Goal: Task Accomplishment & Management: Manage account settings

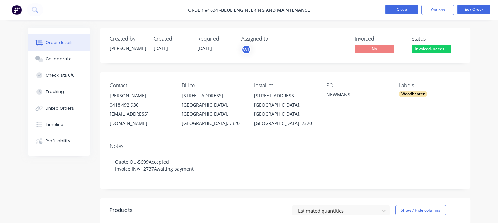
click at [397, 11] on button "Close" at bounding box center [401, 10] width 33 height 10
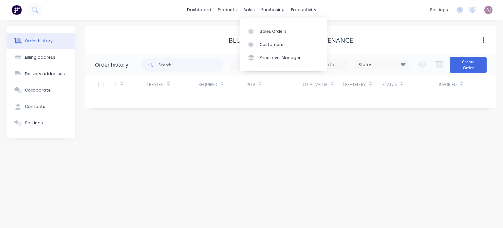
drag, startPoint x: 246, startPoint y: 9, endPoint x: 247, endPoint y: 17, distance: 7.7
click at [246, 9] on div "sales" at bounding box center [249, 10] width 18 height 10
click at [262, 30] on div "Sales Orders" at bounding box center [273, 31] width 27 height 6
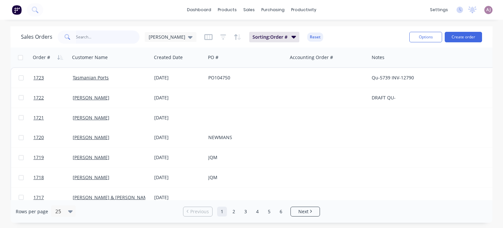
click at [83, 32] on input "text" at bounding box center [108, 36] width 64 height 13
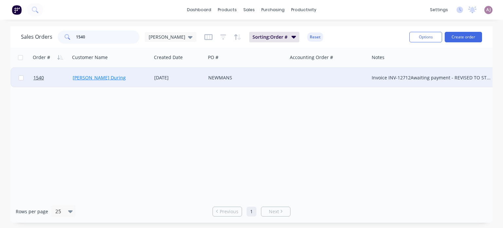
type input "1540"
click at [89, 78] on link "[PERSON_NAME] During" at bounding box center [99, 77] width 53 height 6
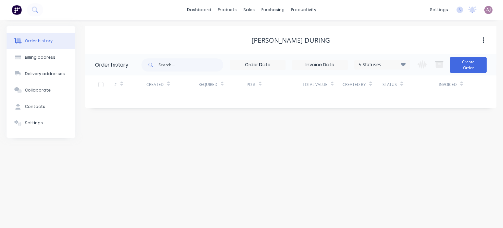
click at [405, 61] on icon at bounding box center [403, 64] width 5 height 8
click at [436, 140] on label at bounding box center [436, 140] width 0 height 0
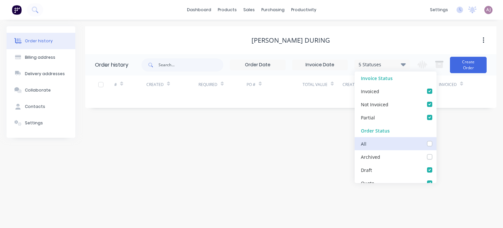
click at [436, 146] on input "checkbox" at bounding box center [438, 143] width 5 height 6
checkbox input "true"
checkbox Required_checkbox_0ee6be03-1581-4527-8a15-8fce2af5f8c3undefined "true"
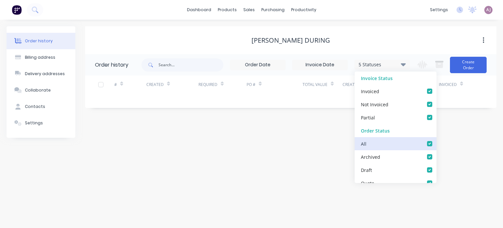
checkbox now_checkbox_55d3ee04-8263-4f84-987a-179415d8d4d8undefined "true"
checkbox Action_checkbox_3a92324a-95c0-40e2-ba39-b8cbafb71241undefined "true"
checkbox Mark_checkbox_f1f39e6d-c746-43b2-adfc-4d37f1453f50undefined "true"
checkbox Kris_checkbox_f69544a4-6a86-4f2c-86a5-900467aa01caundefined "true"
checkbox Ivan_checkbox_ae06355e-4717-457b-9222-da4864b7aa14undefined "true"
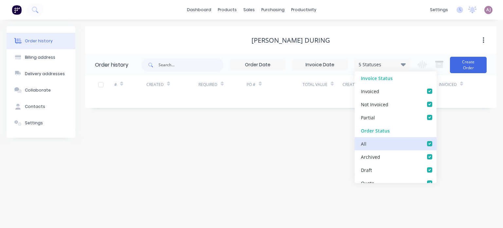
checkbox Material_checkbox_eca06e1f-a0b7-45d8-9f13-862ce5b8f3b3undefined "true"
checkbox Customer_checkbox_0f6e4b47-5641-485f-a733-804fc630d6daundefined "true"
checkbox Programming_checkbox_fe64e6f4-78a7-4c20-bb11-5493075a5cddundefined "true"
checkbox Cutting_checkbox_e4336d76-09b2-4f55-9150-2d1936e02552undefined "true"
checkbox Up_checkbox_966e3fd8-1298-48cb-bf0d-23770f9e7dbaundefined "true"
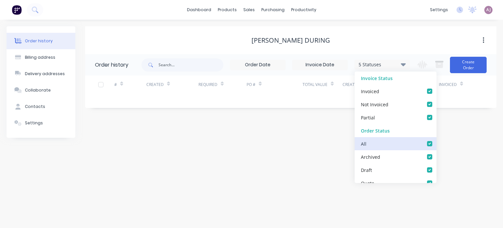
checkbox input "true"
checkbox Required_checkbox_3bc3e93d-d748-4a22-93ec-1f326c46bd67undefined "true"
checkbox Party_checkbox_86c14184-7684-4674-8d07-78124393c532undefined "true"
checkbox Machining_checkbox_95dcd722-3034-4b20-a291-a842b4d3321cundefined "true"
checkbox Laser_checkbox_a706fecd-bb03-47fe-9523-2d442e769e56undefined "true"
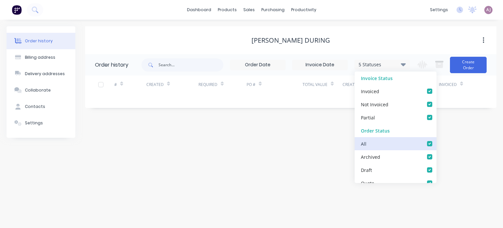
checkbox Welding_checkbox_fa2405b8-a506-47f0-a663-498ddb9138c3undefined "true"
checkbox _checkbox_173fd086-8150-4f82-94ab-040aee71726aundefined "true"
checkbox input "true"
checkbox Reconciled_checkbox_62285764-0563-46f8-a026-02d37b2bdf70undefined "true"
checkbox reconciled_checkbox_1d4ed8e8-2df0-4f5c-9c28-fb905dff337dundefined "true"
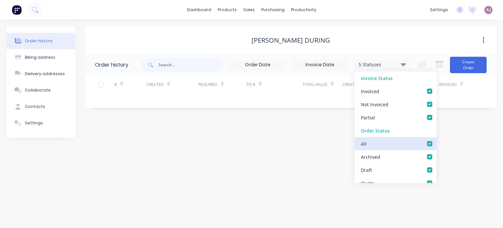
checkbox Invoice_checkbox_39da86b1-cfbd-42d5-96f6-d540f1c8c175undefined "true"
checkbox updating_checkbox_0c3fd848-20e0-4056-805f-47c5459fb345undefined "true"
checkbox _checkbox_9a0ed752-e089-449c-be9c-a92d9348b16eundefined "true"
checkbox Docket_checkbox_44539b33-abaf-406a-9fe0-b6ac879cdd68undefined "true"
checkbox Collection_checkbox_be429e95-e1f7-47b2-b939-fb821229c05eundefined "true"
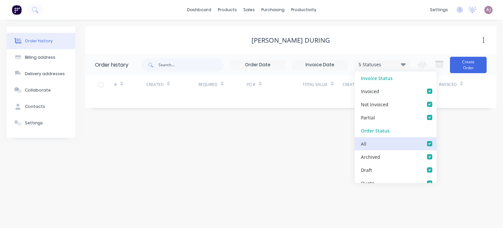
checkbox input "true"
checkbox Up_checkbox_7l6atoundefined "true"
click at [276, 146] on div "Order history Billing address Delivery addresses Collaborate Contacts Settings …" at bounding box center [251, 124] width 503 height 208
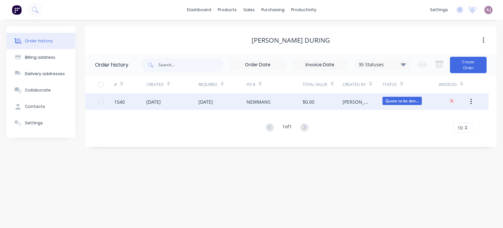
click at [212, 103] on div "[DATE]" at bounding box center [205, 101] width 14 height 7
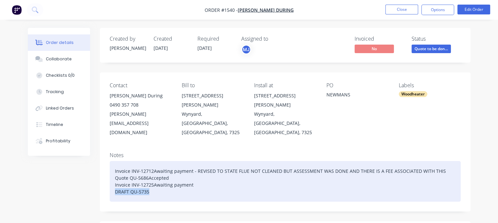
drag, startPoint x: 115, startPoint y: 173, endPoint x: 186, endPoint y: 172, distance: 70.4
click at [186, 172] on div "Invoice INV-12712Awaiting payment - REVISED TO STATE FLUE NOT CLEANED BUT ASSES…" at bounding box center [285, 181] width 351 height 41
paste div
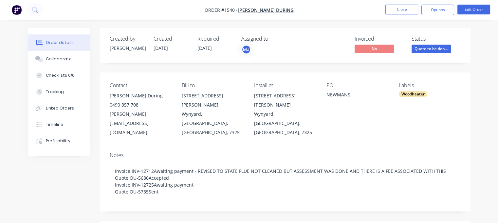
click at [432, 47] on span "Quote to be don..." at bounding box center [431, 49] width 39 height 8
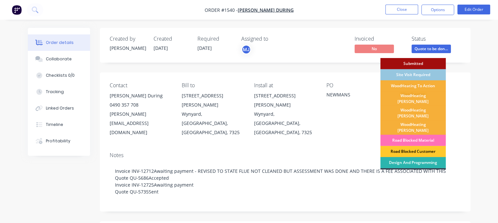
click at [413, 146] on div "Road Blocked Customer" at bounding box center [412, 151] width 65 height 11
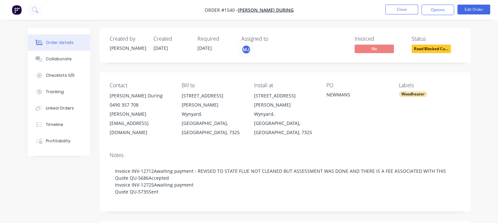
click at [206, 49] on span "[DATE]" at bounding box center [204, 48] width 14 height 6
click at [473, 14] on button "Edit Order" at bounding box center [473, 10] width 33 height 10
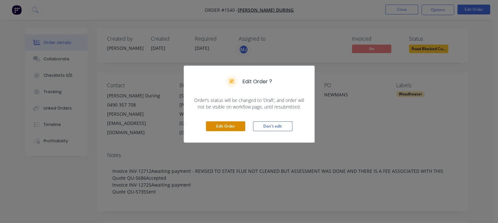
click at [226, 126] on button "Edit Order" at bounding box center [225, 126] width 39 height 10
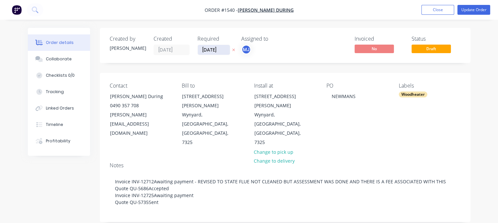
click at [217, 52] on input "[DATE]" at bounding box center [214, 50] width 32 height 10
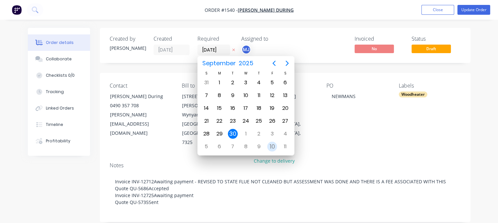
click at [271, 145] on div "10" at bounding box center [272, 146] width 10 height 10
type input "[DATE]"
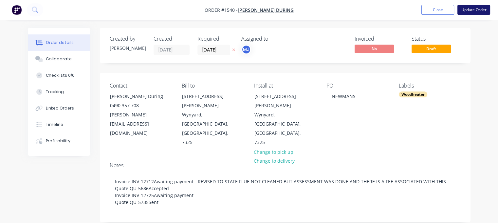
click at [475, 9] on button "Update Order" at bounding box center [473, 10] width 33 height 10
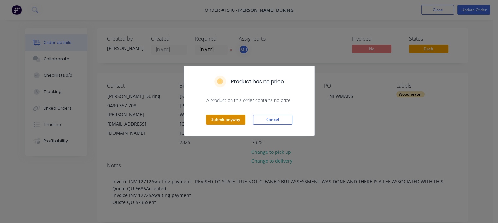
click at [225, 120] on button "Submit anyway" at bounding box center [225, 120] width 39 height 10
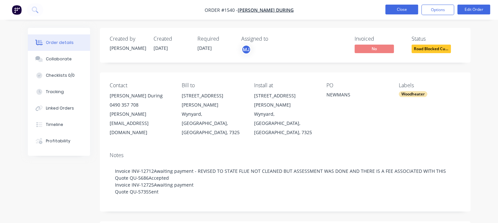
click at [399, 8] on button "Close" at bounding box center [401, 10] width 33 height 10
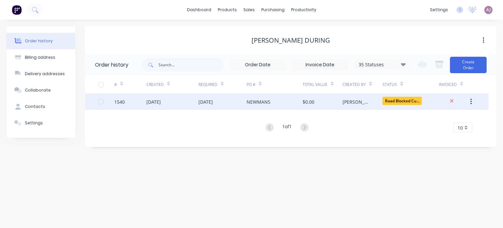
click at [213, 99] on div "[DATE]" at bounding box center [205, 101] width 14 height 7
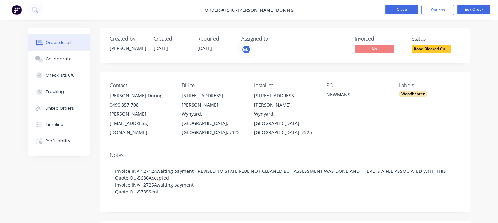
click at [407, 12] on button "Close" at bounding box center [401, 10] width 33 height 10
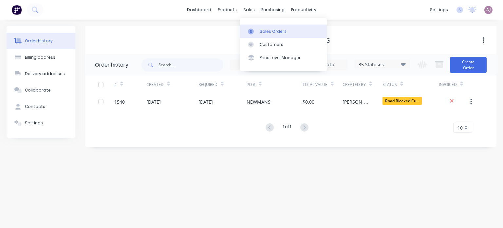
drag, startPoint x: 249, startPoint y: 9, endPoint x: 255, endPoint y: 32, distance: 23.7
click at [249, 10] on div "sales" at bounding box center [249, 10] width 18 height 10
click at [258, 32] on link "Sales Orders" at bounding box center [283, 31] width 87 height 13
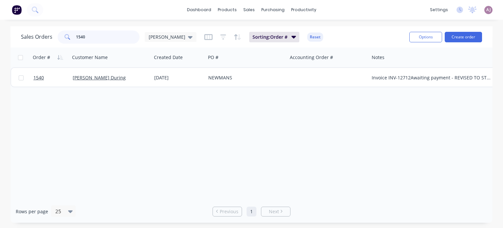
click at [89, 37] on input "1540" at bounding box center [108, 36] width 64 height 13
click at [89, 38] on input "1540" at bounding box center [108, 36] width 64 height 13
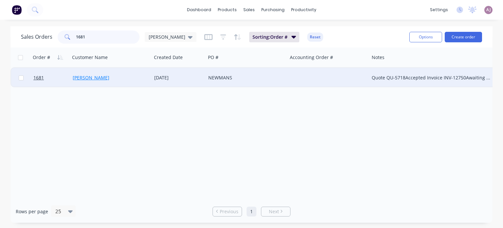
type input "1681"
click at [80, 75] on link "[PERSON_NAME]" at bounding box center [91, 77] width 37 height 6
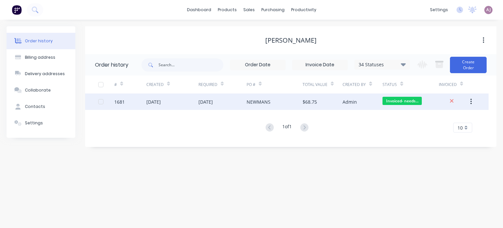
click at [213, 98] on div "[DATE]" at bounding box center [205, 101] width 14 height 7
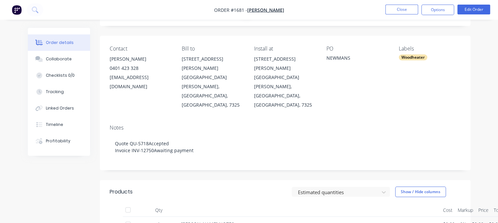
scroll to position [98, 0]
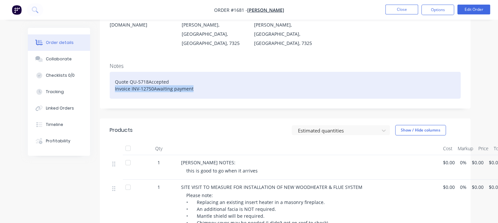
drag, startPoint x: 115, startPoint y: 61, endPoint x: 201, endPoint y: 64, distance: 86.8
click at [201, 72] on div "Quote QU-5718Accepted Invoice INV-12750Awaiting payment" at bounding box center [285, 85] width 351 height 27
paste div
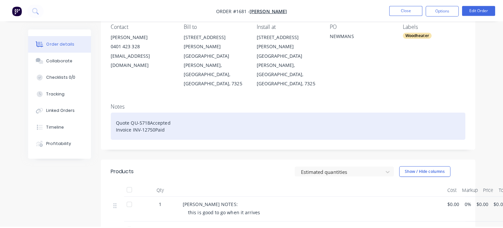
scroll to position [0, 0]
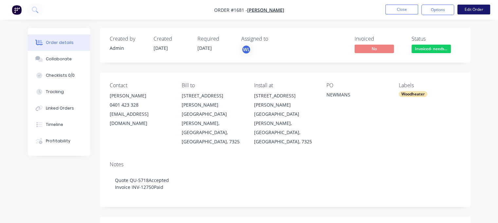
click at [470, 9] on button "Edit Order" at bounding box center [473, 10] width 33 height 10
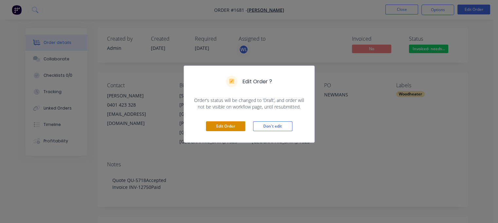
click at [216, 125] on button "Edit Order" at bounding box center [225, 126] width 39 height 10
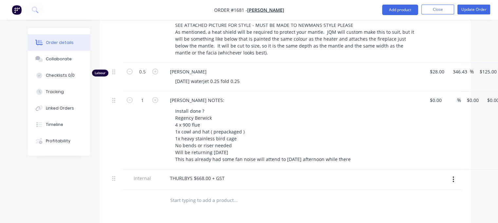
scroll to position [426, 0]
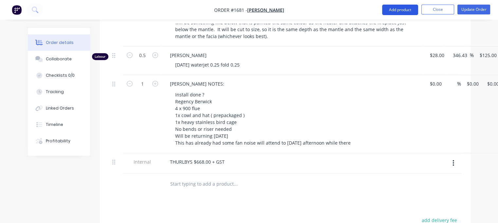
click at [409, 10] on button "Add product" at bounding box center [400, 10] width 36 height 10
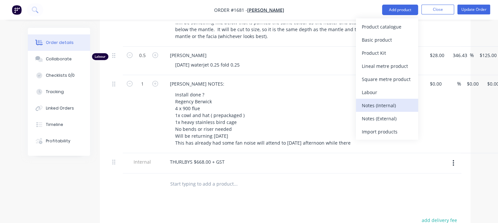
click at [384, 107] on div "Notes (Internal)" at bounding box center [387, 105] width 50 height 9
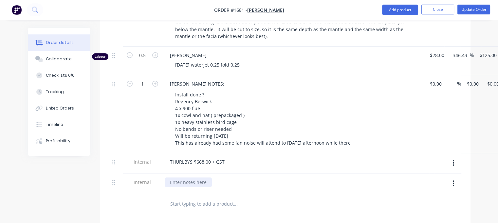
click at [182, 177] on div at bounding box center [188, 181] width 47 height 9
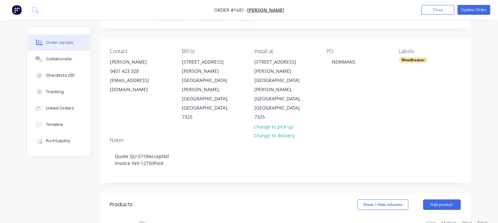
scroll to position [0, 0]
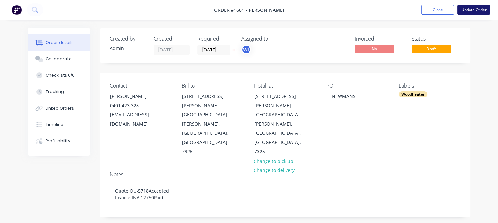
click at [477, 11] on button "Update Order" at bounding box center [473, 10] width 33 height 10
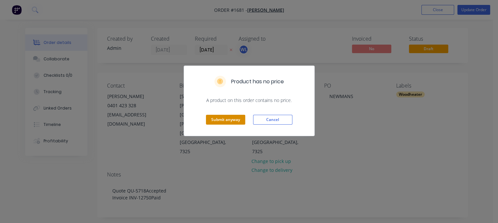
click at [220, 115] on button "Submit anyway" at bounding box center [225, 120] width 39 height 10
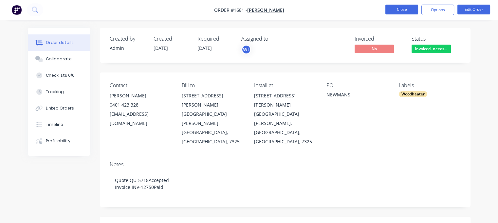
click at [393, 6] on button "Close" at bounding box center [401, 10] width 33 height 10
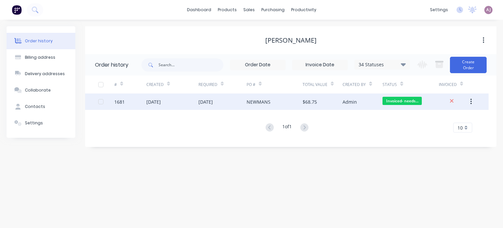
click at [178, 98] on div "[DATE]" at bounding box center [172, 101] width 52 height 16
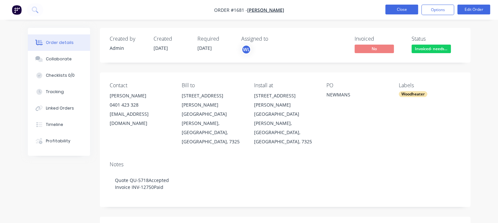
click at [392, 9] on button "Close" at bounding box center [401, 10] width 33 height 10
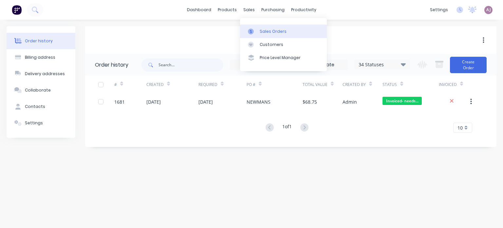
click at [263, 28] on div "Sales Orders" at bounding box center [273, 31] width 27 height 6
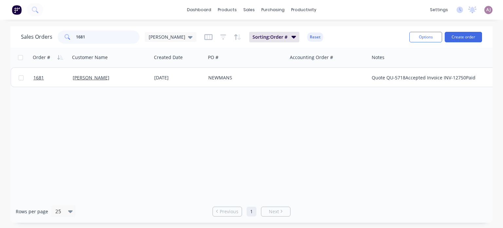
click at [105, 39] on input "1681" at bounding box center [108, 36] width 64 height 13
click at [105, 38] on input "1681" at bounding box center [108, 36] width 64 height 13
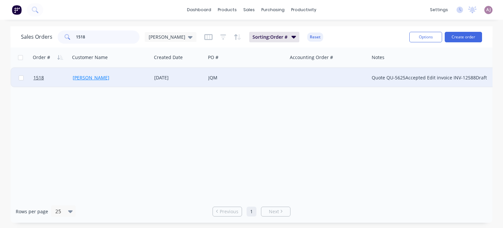
type input "1518"
click at [89, 77] on link "[PERSON_NAME]" at bounding box center [91, 77] width 37 height 6
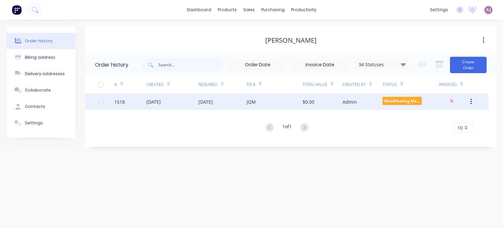
click at [245, 106] on div "[DATE]" at bounding box center [222, 101] width 48 height 16
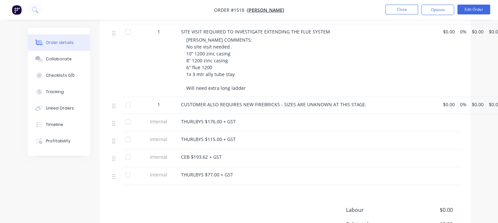
scroll to position [327, 0]
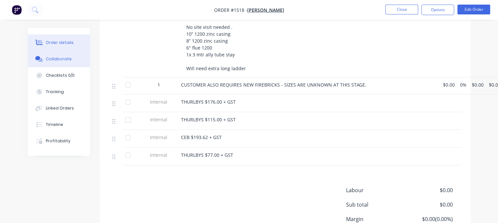
click at [53, 57] on div "Collaborate" at bounding box center [59, 59] width 26 height 6
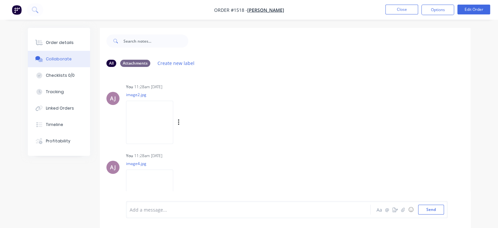
click at [173, 118] on img at bounding box center [149, 122] width 47 height 43
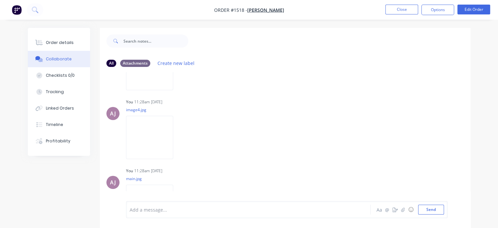
scroll to position [65, 0]
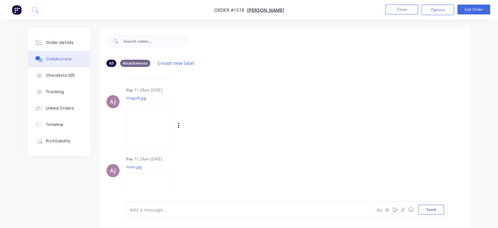
click at [173, 126] on img at bounding box center [149, 125] width 47 height 43
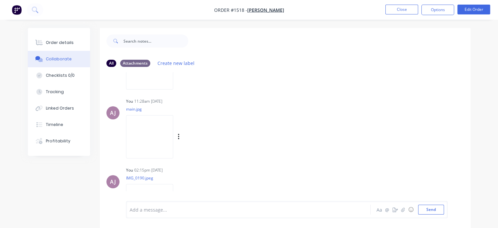
scroll to position [131, 0]
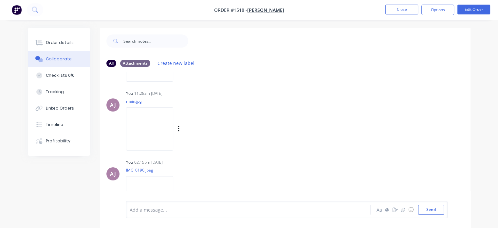
click at [173, 127] on img at bounding box center [149, 128] width 47 height 43
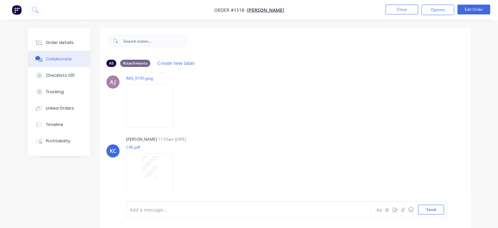
scroll to position [229, 0]
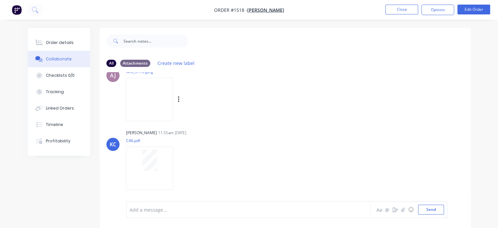
click at [143, 105] on img at bounding box center [149, 99] width 47 height 43
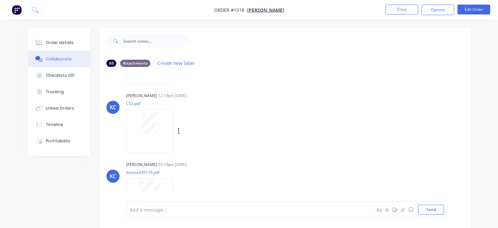
scroll to position [295, 0]
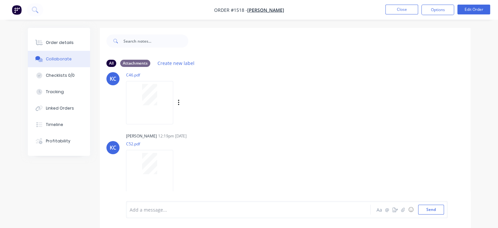
click at [163, 97] on div at bounding box center [149, 94] width 41 height 21
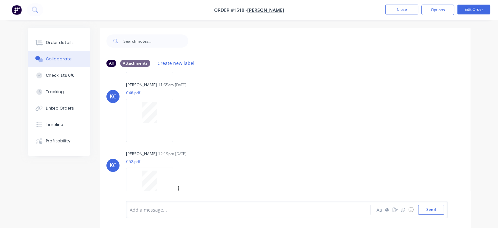
scroll to position [262, 0]
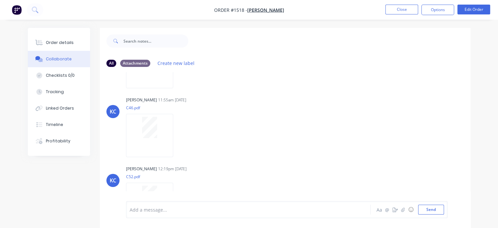
click at [155, 195] on div "Add a message... Aa @ ☺ Send" at bounding box center [285, 209] width 371 height 37
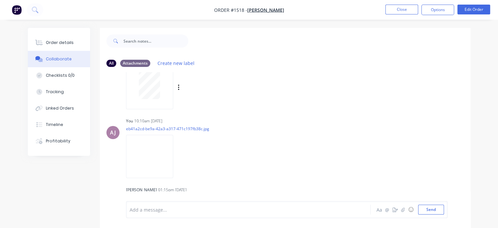
scroll to position [458, 0]
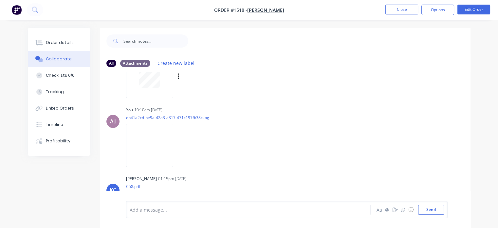
click at [165, 86] on div at bounding box center [149, 73] width 41 height 30
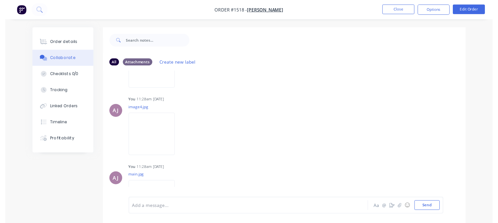
scroll to position [0, 0]
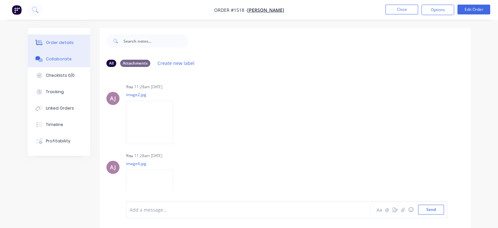
click at [62, 42] on div "Order details" at bounding box center [60, 43] width 28 height 6
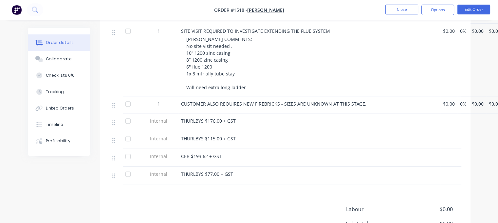
scroll to position [311, 0]
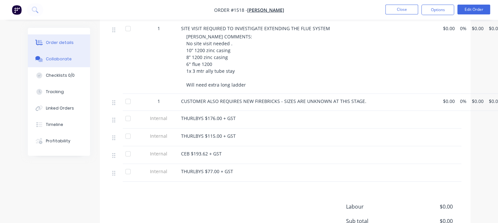
click at [58, 60] on div "Collaborate" at bounding box center [59, 59] width 26 height 6
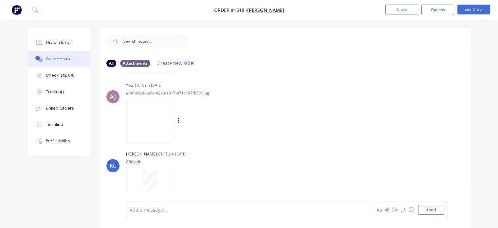
scroll to position [496, 0]
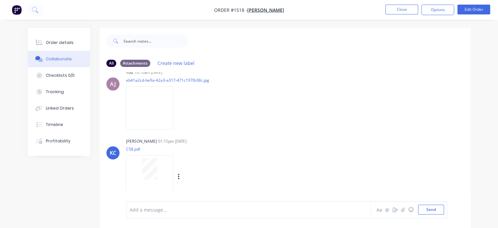
click at [151, 157] on div at bounding box center [149, 176] width 47 height 43
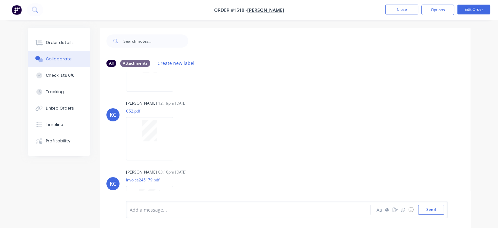
click at [148, 70] on div "All Attachments Create new label" at bounding box center [285, 63] width 371 height 18
click at [151, 79] on div at bounding box center [149, 69] width 47 height 43
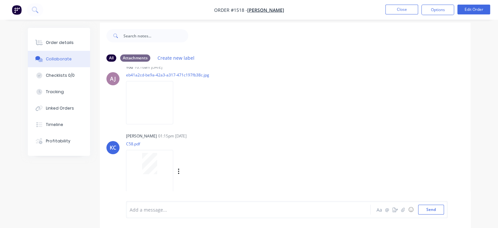
scroll to position [9, 0]
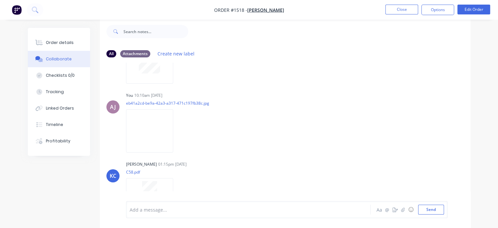
click at [154, 159] on div "[PERSON_NAME] 01:15pm [DATE] C58.pdf Labels Download Delete" at bounding box center [228, 188] width 204 height 59
click at [149, 195] on div "Add a message... Aa @ ☺ Send" at bounding box center [285, 209] width 371 height 37
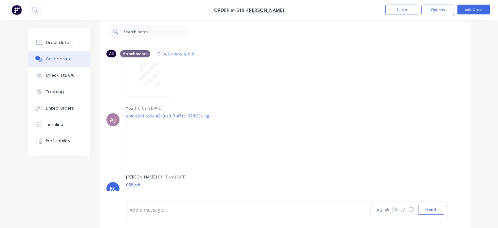
scroll to position [496, 0]
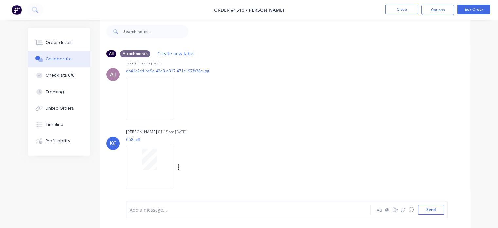
click at [136, 163] on div at bounding box center [149, 158] width 41 height 21
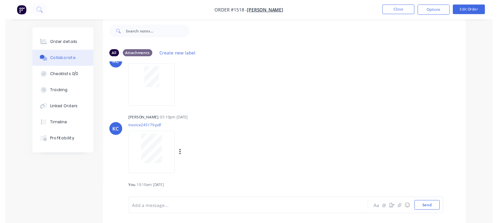
scroll to position [332, 0]
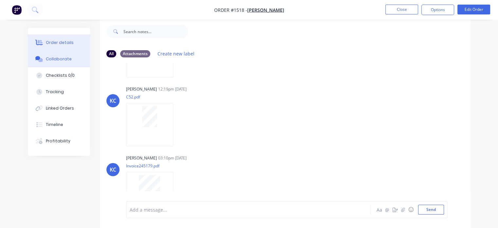
click at [55, 40] on div "Order details" at bounding box center [60, 43] width 28 height 6
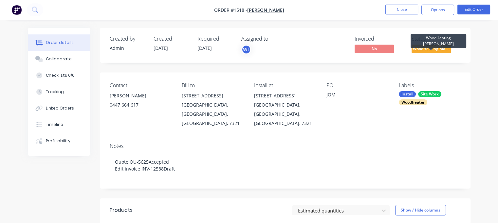
click at [427, 48] on span "WoodHeating Mar..." at bounding box center [431, 49] width 39 height 8
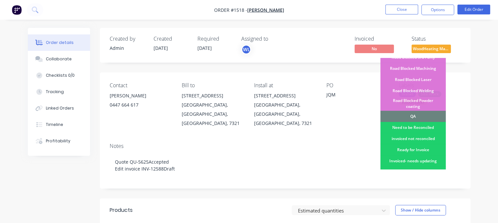
scroll to position [164, 0]
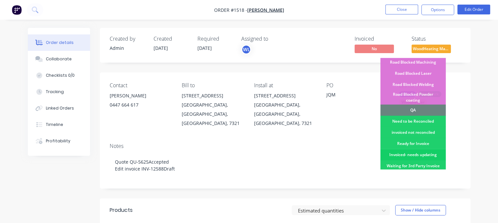
click at [415, 149] on div "Invoiced- needs updating" at bounding box center [412, 154] width 65 height 11
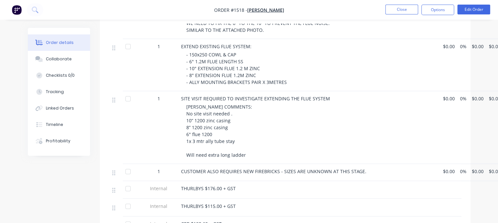
scroll to position [295, 0]
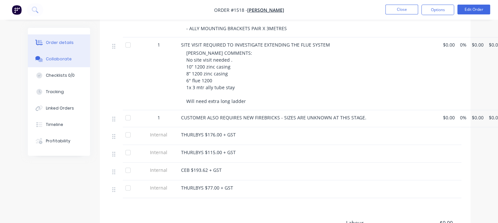
click at [65, 58] on div "Collaborate" at bounding box center [59, 59] width 26 height 6
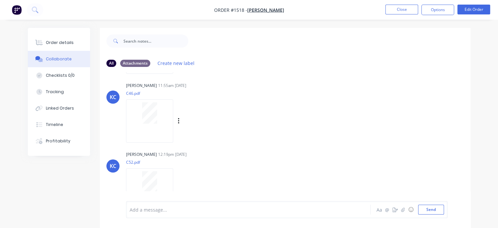
scroll to position [327, 0]
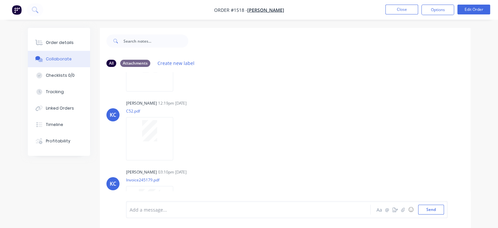
click at [151, 77] on div at bounding box center [149, 69] width 47 height 43
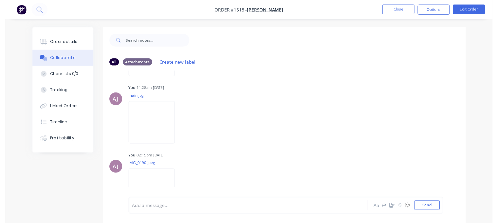
scroll to position [131, 0]
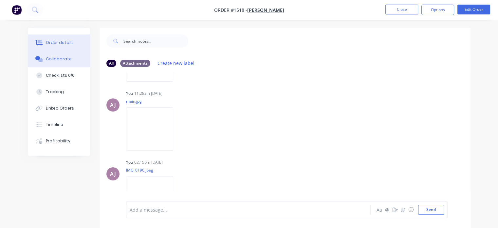
click at [56, 40] on div "Order details" at bounding box center [60, 43] width 28 height 6
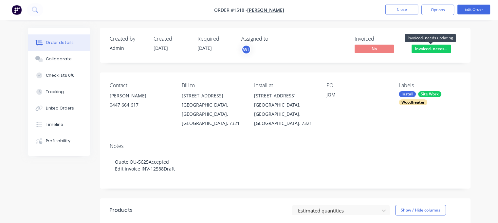
click at [419, 46] on span "Invoiced- needs..." at bounding box center [431, 49] width 39 height 8
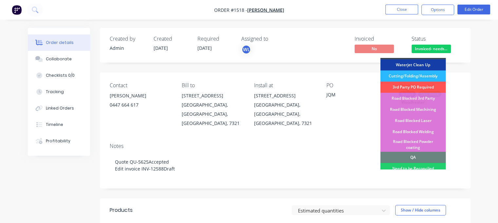
scroll to position [196, 0]
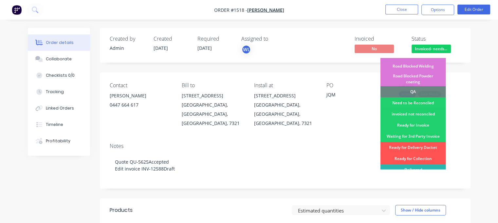
click at [410, 97] on div "Need to be Reconciled" at bounding box center [412, 102] width 65 height 11
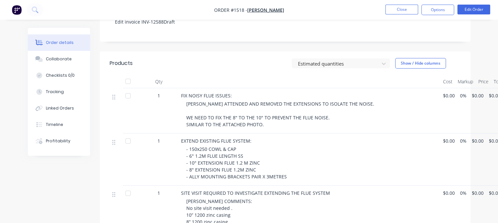
scroll to position [65, 0]
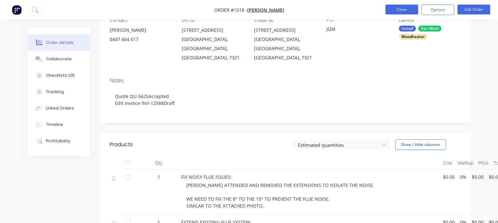
click at [405, 8] on button "Close" at bounding box center [401, 10] width 33 height 10
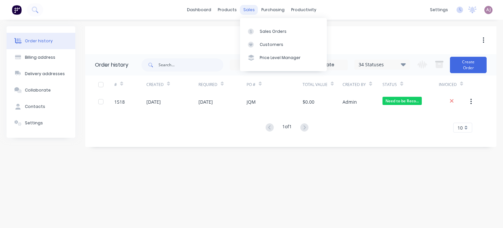
click at [245, 9] on div "sales" at bounding box center [249, 10] width 18 height 10
click at [267, 31] on div "Sales Orders" at bounding box center [273, 31] width 27 height 6
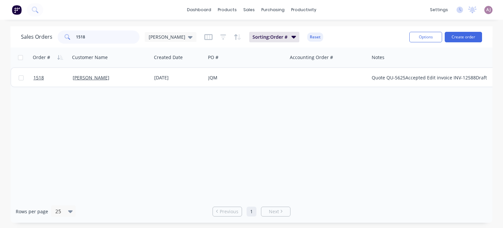
click at [77, 37] on input "1518" at bounding box center [108, 36] width 64 height 13
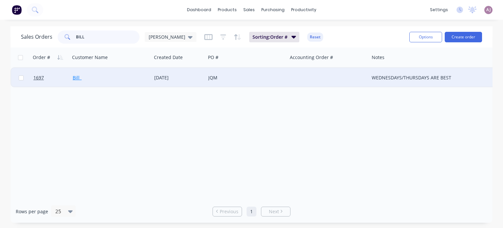
type input "BILL"
click at [76, 80] on link "Bill_" at bounding box center [77, 77] width 9 height 6
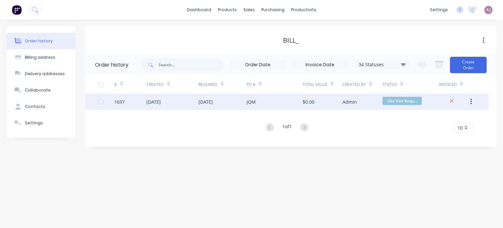
click at [186, 104] on div "[DATE]" at bounding box center [172, 101] width 52 height 16
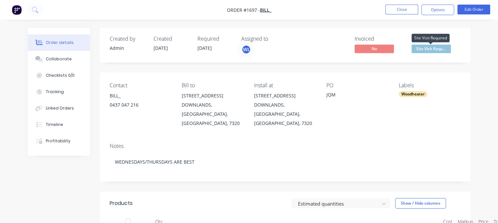
click at [428, 48] on span "Site Visit Requ..." at bounding box center [431, 49] width 39 height 8
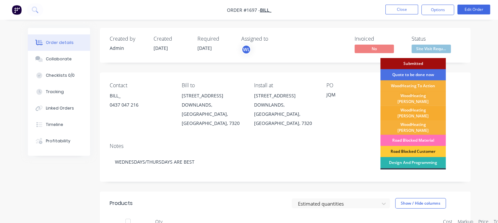
click at [419, 106] on div "WoodHeating [PERSON_NAME]" at bounding box center [412, 113] width 65 height 14
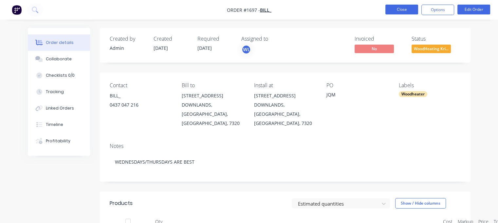
click at [399, 11] on button "Close" at bounding box center [401, 10] width 33 height 10
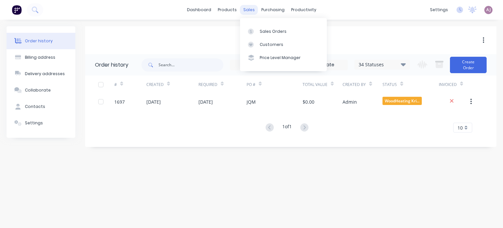
click at [248, 9] on div "sales" at bounding box center [249, 10] width 18 height 10
click at [261, 31] on div "Sales Orders" at bounding box center [273, 31] width 27 height 6
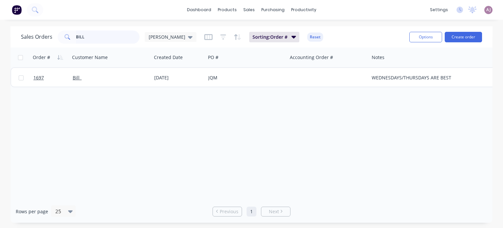
click at [91, 37] on input "BILL" at bounding box center [108, 36] width 64 height 13
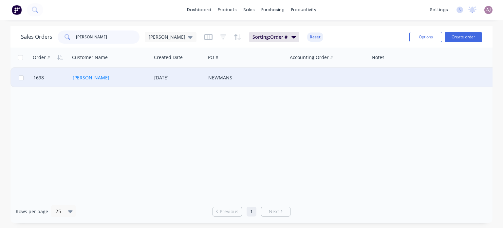
type input "[PERSON_NAME]"
click at [106, 79] on link "[PERSON_NAME]" at bounding box center [91, 77] width 37 height 6
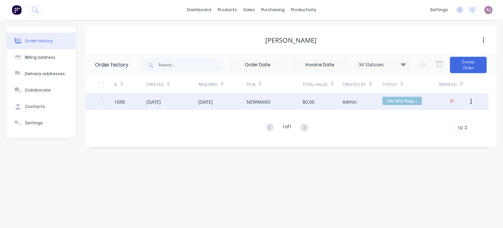
click at [211, 102] on div "[DATE]" at bounding box center [205, 101] width 14 height 7
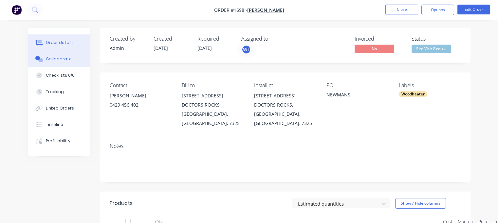
click at [66, 62] on div "Collaborate" at bounding box center [59, 59] width 26 height 6
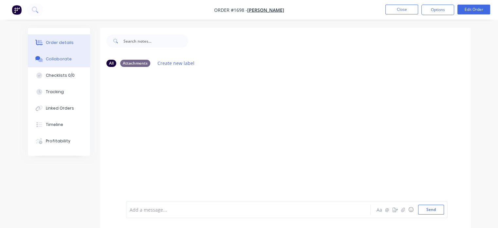
click at [71, 42] on button "Order details" at bounding box center [59, 42] width 62 height 16
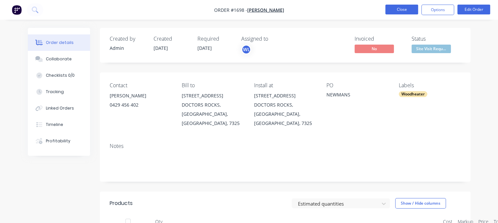
click at [393, 6] on button "Close" at bounding box center [401, 10] width 33 height 10
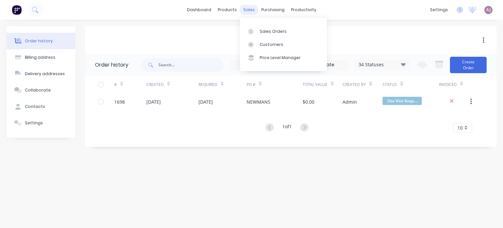
click at [245, 12] on div "sales" at bounding box center [249, 10] width 18 height 10
click at [269, 27] on link "Sales Orders" at bounding box center [283, 31] width 87 height 13
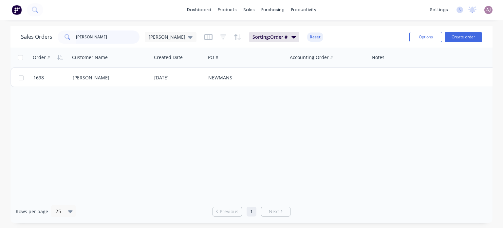
click at [86, 40] on input "[PERSON_NAME]" at bounding box center [108, 36] width 64 height 13
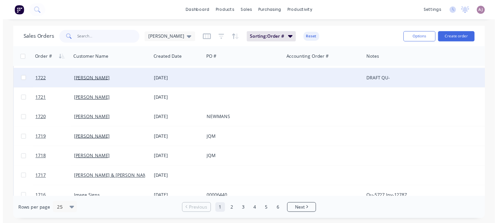
scroll to position [33, 0]
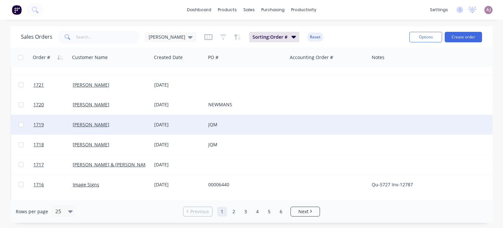
click at [169, 123] on div "[DATE]" at bounding box center [178, 124] width 49 height 7
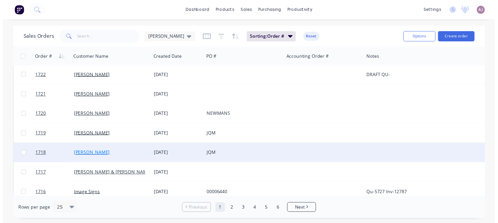
scroll to position [65, 0]
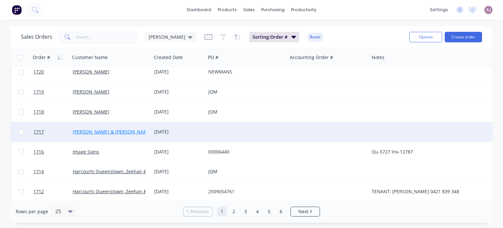
click at [97, 131] on link "[PERSON_NAME] & [PERSON_NAME]" at bounding box center [112, 131] width 79 height 6
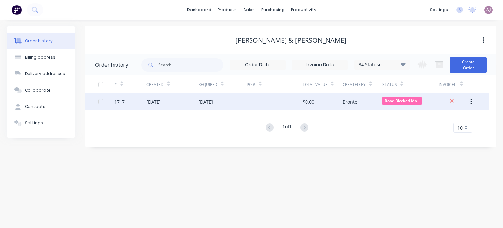
click at [151, 104] on div "[DATE]" at bounding box center [153, 101] width 14 height 7
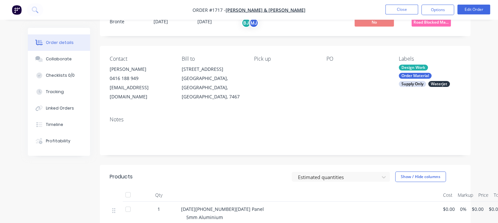
scroll to position [65, 0]
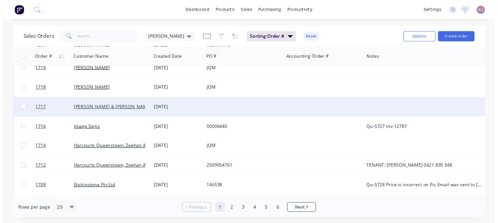
scroll to position [98, 0]
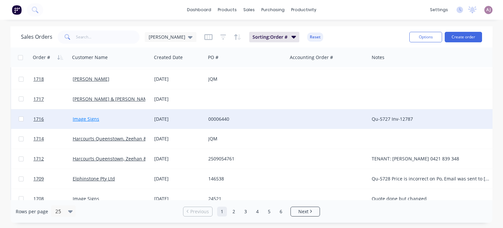
click at [86, 119] on link "Image Signs" at bounding box center [86, 119] width 27 height 6
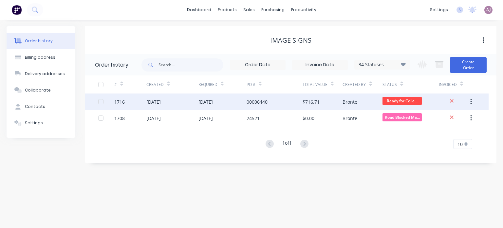
click at [210, 102] on div "[DATE]" at bounding box center [205, 101] width 14 height 7
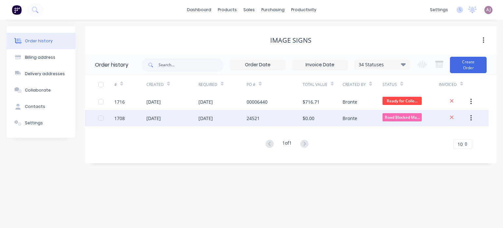
click at [198, 119] on div "[DATE]" at bounding box center [205, 118] width 14 height 7
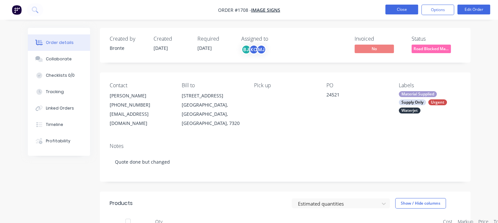
click at [390, 10] on button "Close" at bounding box center [401, 10] width 33 height 10
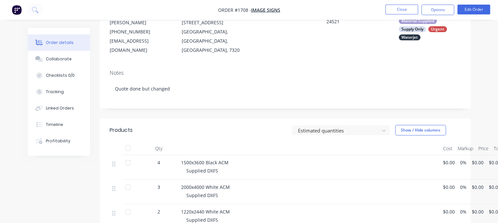
scroll to position [65, 0]
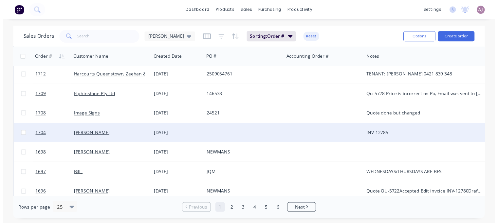
scroll to position [196, 0]
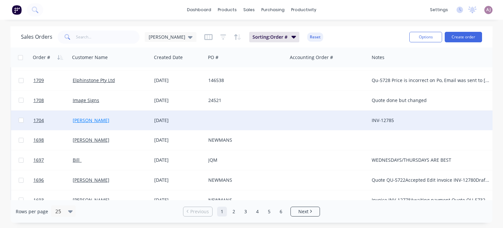
click at [94, 121] on link "[PERSON_NAME]" at bounding box center [91, 120] width 37 height 6
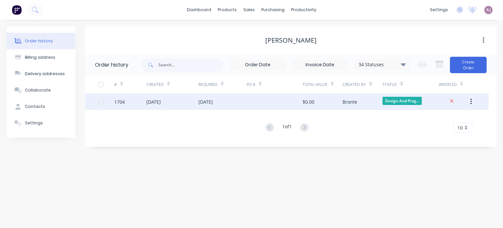
click at [154, 102] on div "[DATE]" at bounding box center [153, 101] width 14 height 7
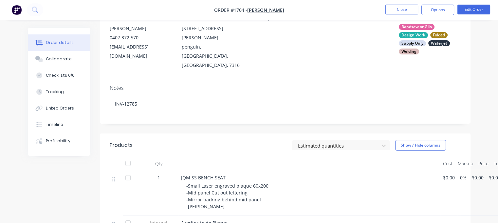
scroll to position [98, 0]
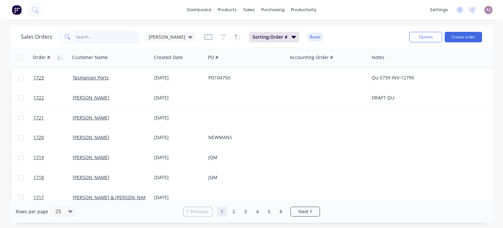
click at [97, 39] on input "text" at bounding box center [108, 36] width 64 height 13
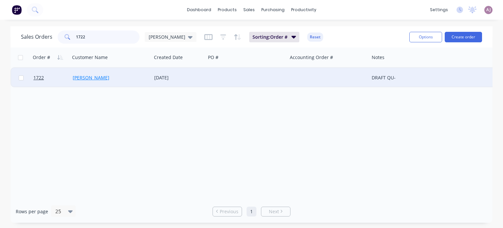
type input "1722"
click at [92, 80] on link "[PERSON_NAME]" at bounding box center [91, 77] width 37 height 6
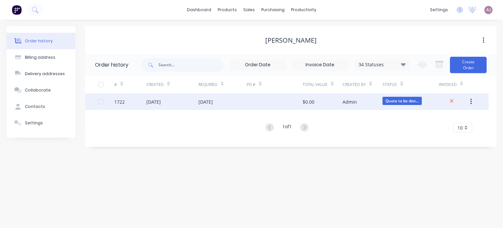
click at [213, 99] on div "[DATE]" at bounding box center [205, 101] width 14 height 7
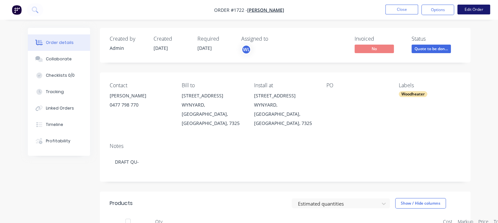
click at [471, 10] on button "Edit Order" at bounding box center [473, 10] width 33 height 10
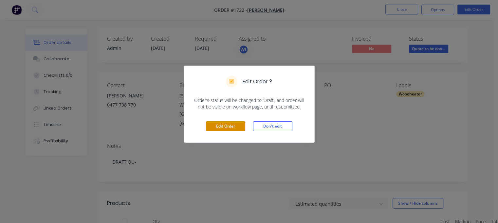
click at [229, 127] on button "Edit Order" at bounding box center [225, 126] width 39 height 10
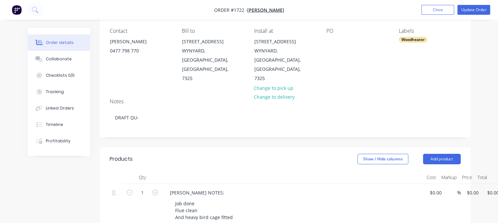
scroll to position [131, 0]
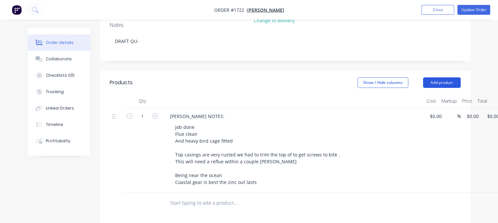
click at [446, 77] on button "Add product" at bounding box center [442, 82] width 38 height 10
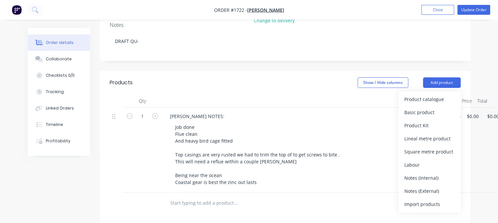
click at [431, 173] on div "Notes (Internal)" at bounding box center [429, 177] width 50 height 9
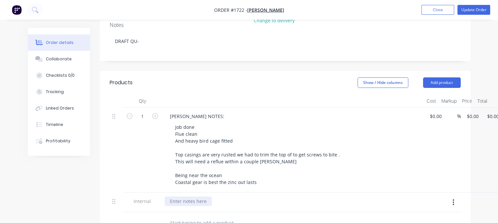
click at [180, 196] on div at bounding box center [188, 200] width 47 height 9
paste div
click at [180, 196] on div at bounding box center [188, 200] width 47 height 9
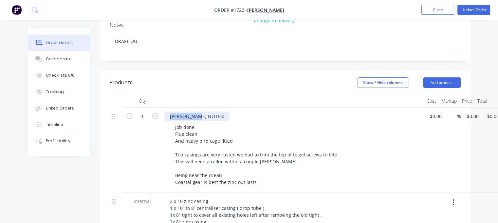
drag, startPoint x: 168, startPoint y: 107, endPoint x: 202, endPoint y: 108, distance: 34.1
click at [202, 111] on div "[PERSON_NAME] NOTES:" at bounding box center [293, 115] width 257 height 9
copy div "[PERSON_NAME] NOTES:"
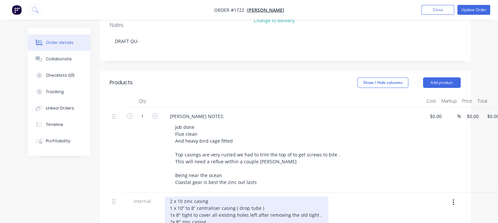
click at [169, 196] on div "2 x 10 zinc casing 1 x 10” to 8” centraliser casing ( drop tube ) 1x 8" tight t…" at bounding box center [247, 218] width 164 height 44
click at [170, 196] on div "2 x 10 zinc casing 1 x 10” to 8” centraliser casing ( drop tube ) 1x 8" tight t…" at bounding box center [247, 218] width 164 height 44
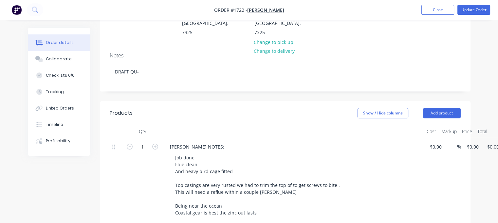
scroll to position [65, 0]
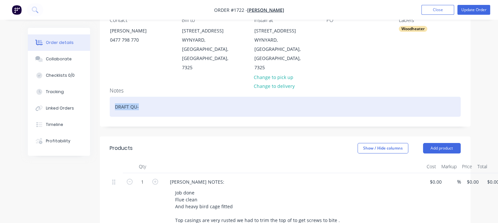
drag, startPoint x: 140, startPoint y: 96, endPoint x: 91, endPoint y: 98, distance: 48.8
paste div
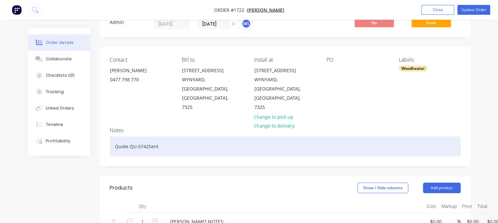
scroll to position [0, 0]
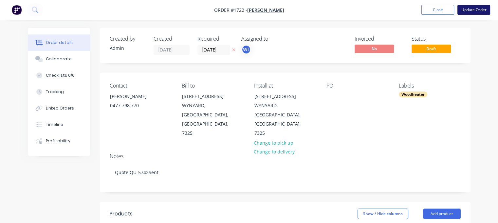
click at [464, 10] on button "Update Order" at bounding box center [473, 10] width 33 height 10
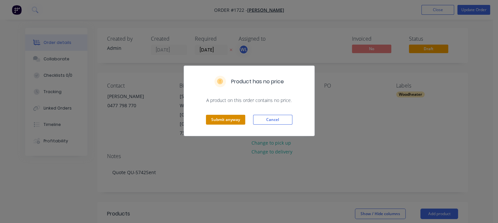
click at [217, 118] on button "Submit anyway" at bounding box center [225, 120] width 39 height 10
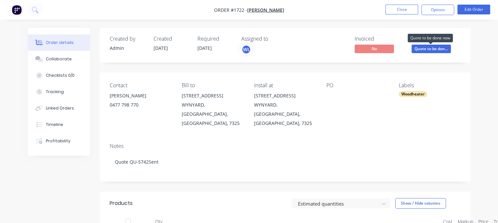
click at [429, 49] on span "Quote to be don..." at bounding box center [431, 49] width 39 height 8
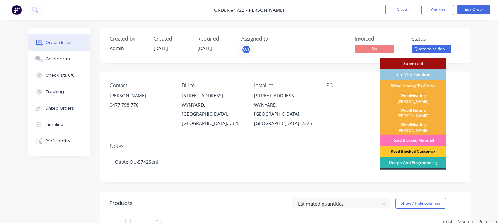
click at [401, 146] on div "Road Blocked Customer" at bounding box center [412, 151] width 65 height 11
